Goal: Task Accomplishment & Management: Use online tool/utility

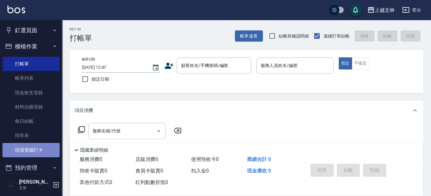
click at [36, 152] on link "現場電腦打卡" at bounding box center [30, 150] width 57 height 14
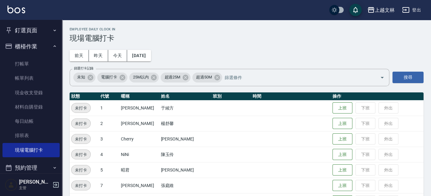
scroll to position [171, 0]
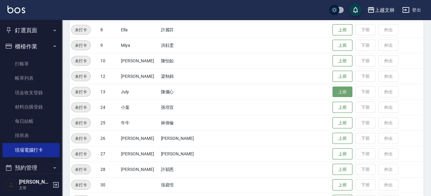
click at [336, 90] on button "上班" at bounding box center [342, 92] width 20 height 11
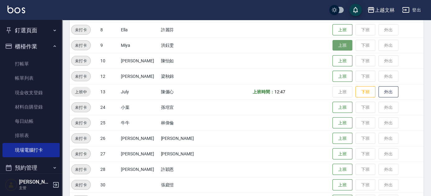
click at [332, 44] on button "上班" at bounding box center [342, 45] width 20 height 11
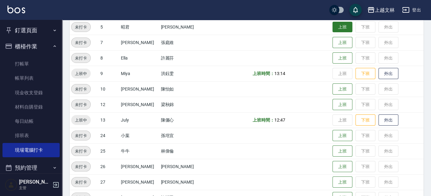
click at [337, 28] on button "上班" at bounding box center [342, 27] width 20 height 11
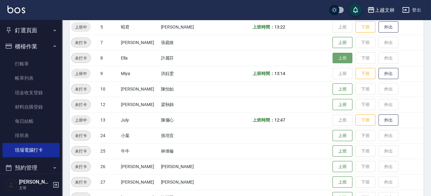
click at [340, 61] on button "上班" at bounding box center [342, 58] width 20 height 11
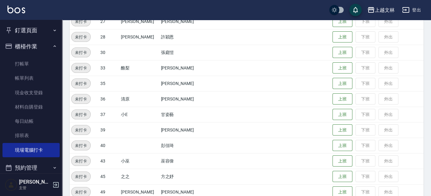
scroll to position [313, 0]
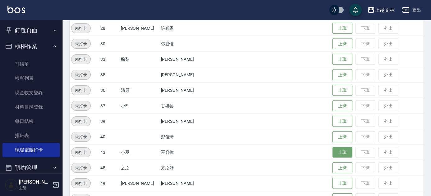
click at [332, 152] on button "上班" at bounding box center [342, 152] width 20 height 11
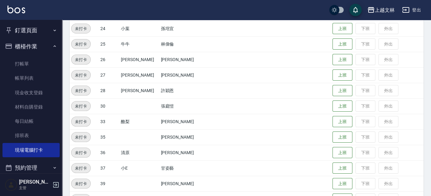
scroll to position [254, 0]
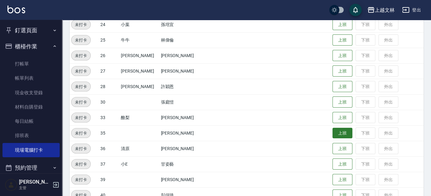
click at [336, 133] on button "上班" at bounding box center [342, 133] width 20 height 11
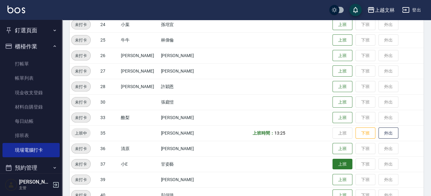
click at [332, 161] on button "上班" at bounding box center [342, 164] width 20 height 11
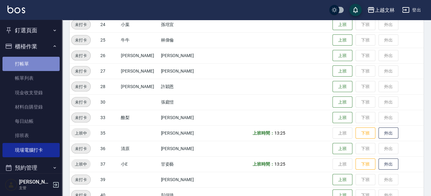
click at [35, 67] on link "打帳單" at bounding box center [30, 64] width 57 height 14
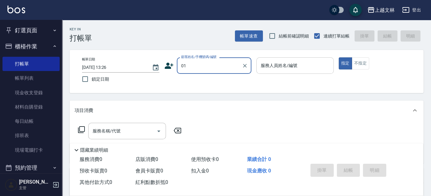
type input "新客人 姓名未設定/01/null"
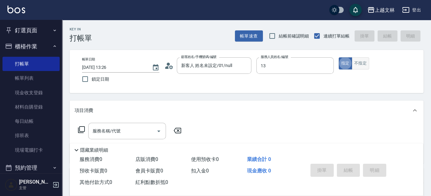
type input "July-13"
type button "true"
click at [132, 132] on input "服務名稱/代號" at bounding box center [122, 131] width 63 height 11
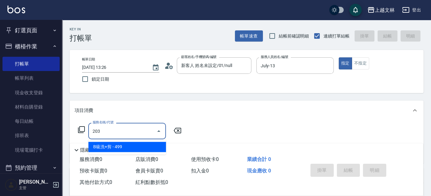
type input "B級洗+剪(203)"
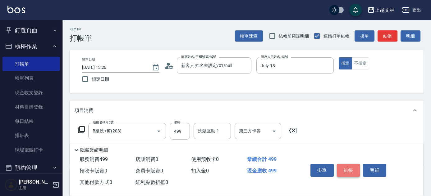
click at [346, 167] on button "結帳" at bounding box center [348, 170] width 23 height 13
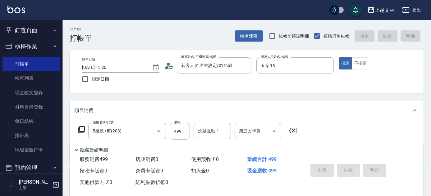
type input "[DATE] 13:27"
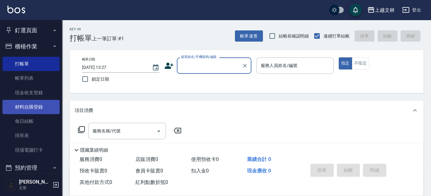
click at [31, 106] on link "材料自購登錄" at bounding box center [30, 107] width 57 height 14
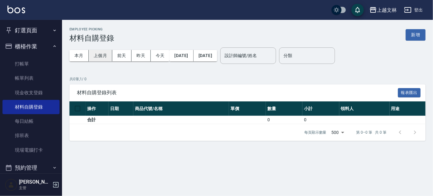
click at [104, 58] on button "上個月" at bounding box center [101, 55] width 24 height 11
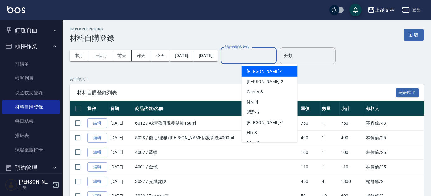
click at [267, 56] on div "設計師編號/姓名 設計師編號/姓名" at bounding box center [248, 56] width 56 height 16
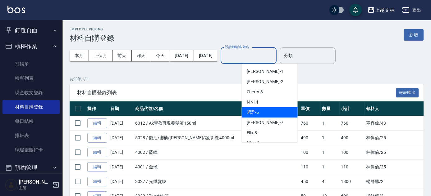
click at [261, 112] on div "昭君 -5" at bounding box center [269, 112] width 56 height 10
type input "昭君-5"
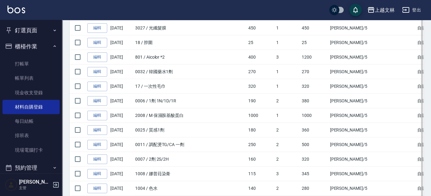
scroll to position [113, 0]
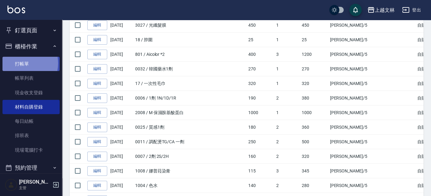
click at [20, 63] on link "打帳單" at bounding box center [30, 64] width 57 height 14
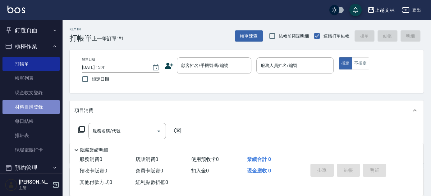
click at [33, 108] on link "材料自購登錄" at bounding box center [30, 107] width 57 height 14
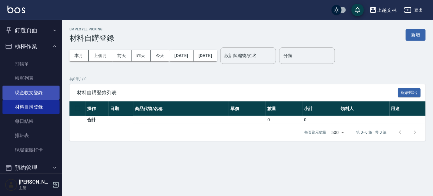
click at [28, 93] on link "現金收支登錄" at bounding box center [30, 93] width 57 height 14
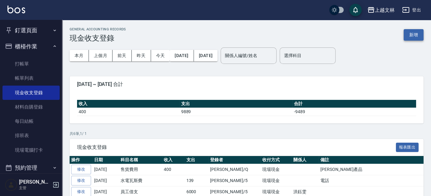
click at [415, 34] on button "新增" at bounding box center [413, 34] width 20 height 11
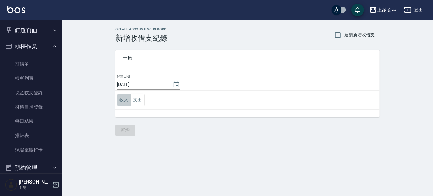
click at [124, 100] on button "收入" at bounding box center [124, 100] width 14 height 13
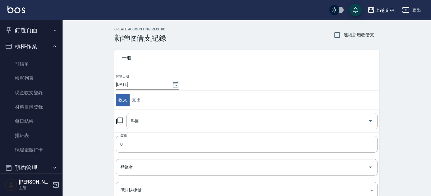
click at [120, 120] on icon at bounding box center [119, 120] width 7 height 7
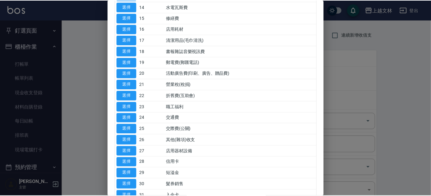
scroll to position [226, 0]
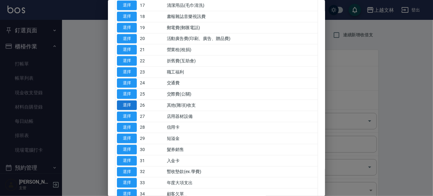
click at [129, 105] on button "選擇" at bounding box center [127, 106] width 20 height 10
type input "26 其他(雜項)收支"
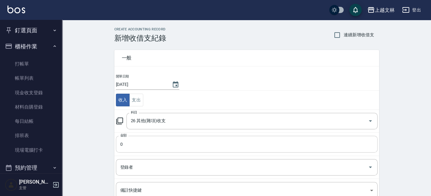
click at [133, 145] on input "0" at bounding box center [246, 144] width 261 height 17
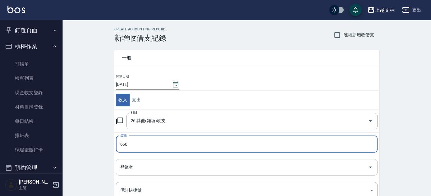
type input "660"
click at [131, 167] on div "登錄者 登錄者" at bounding box center [246, 167] width 261 height 16
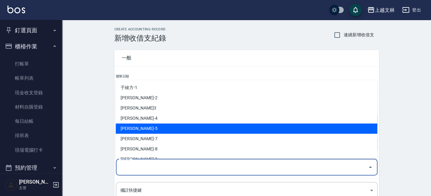
click at [142, 129] on li "[PERSON_NAME]-5" at bounding box center [245, 129] width 261 height 10
type input "[PERSON_NAME]-5"
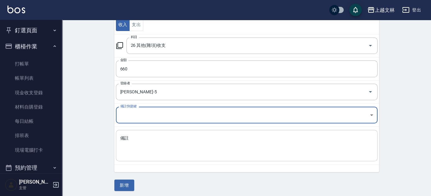
scroll to position [77, 0]
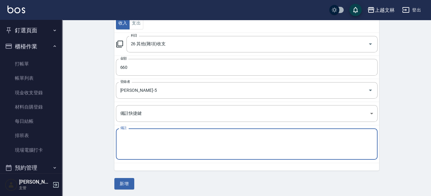
click at [143, 149] on textarea "備註" at bounding box center [246, 144] width 253 height 21
type textarea "f"
type textarea "輕果油2"
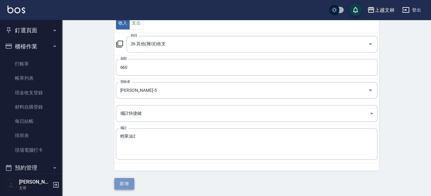
click at [128, 186] on button "新增" at bounding box center [124, 183] width 20 height 11
